Goal: Transaction & Acquisition: Purchase product/service

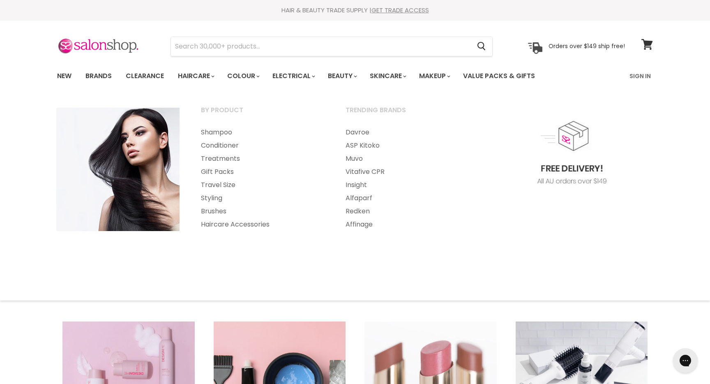
click at [230, 56] on section "Menu Cancel" at bounding box center [355, 43] width 616 height 44
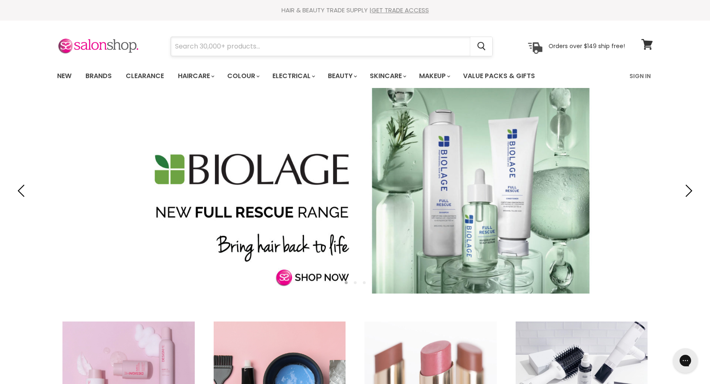
click at [231, 43] on input "Search" at bounding box center [320, 46] width 299 height 19
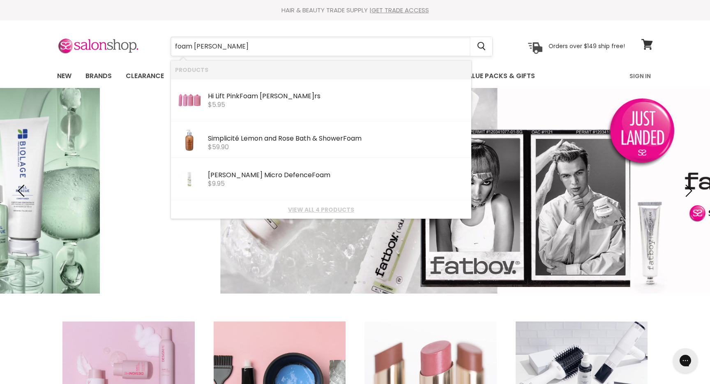
type input "foam roller"
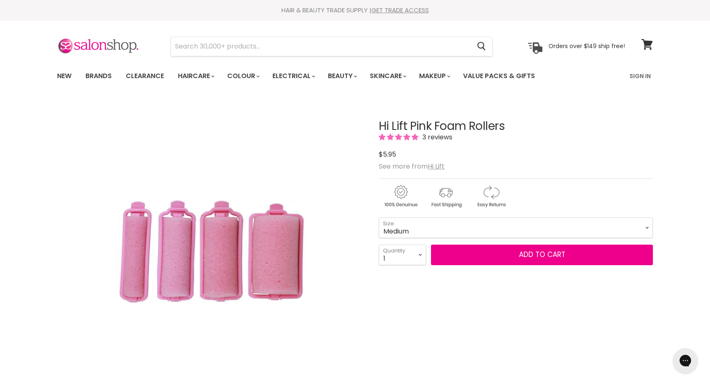
select select "Medium"
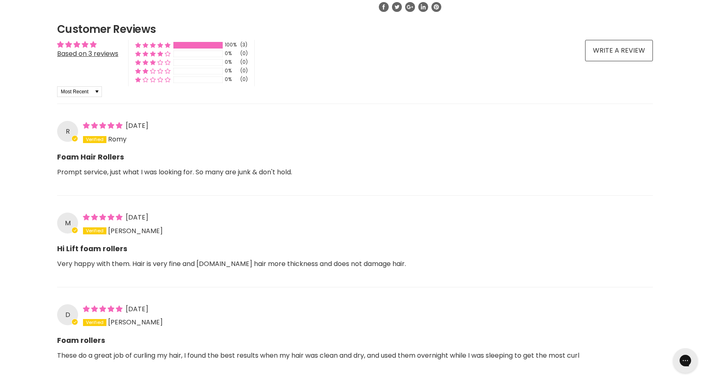
scroll to position [596, 0]
